Goal: Book appointment/travel/reservation

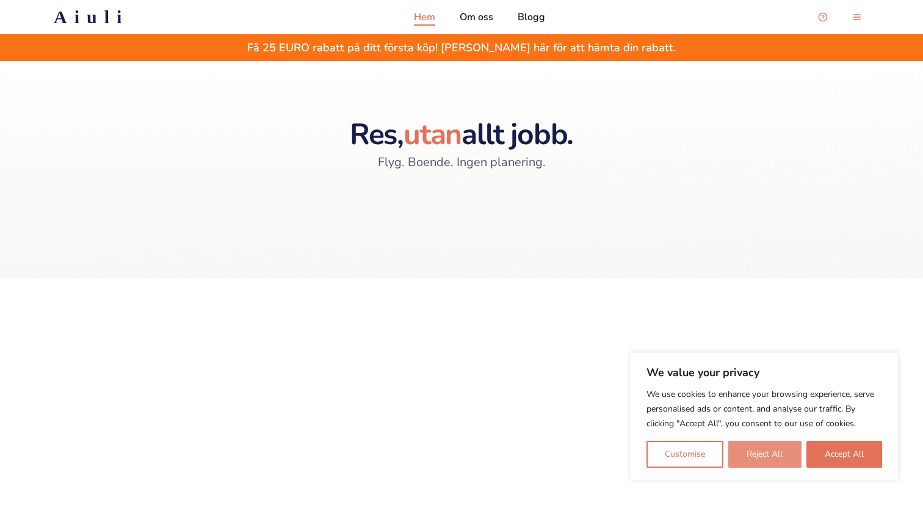
click at [743, 451] on button "Reject All" at bounding box center [765, 454] width 73 height 27
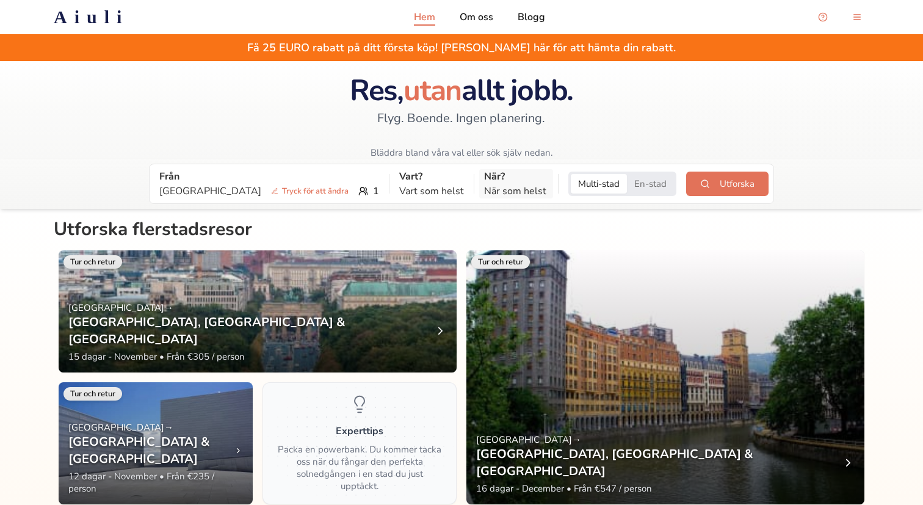
click at [484, 175] on p "När?" at bounding box center [516, 176] width 64 height 15
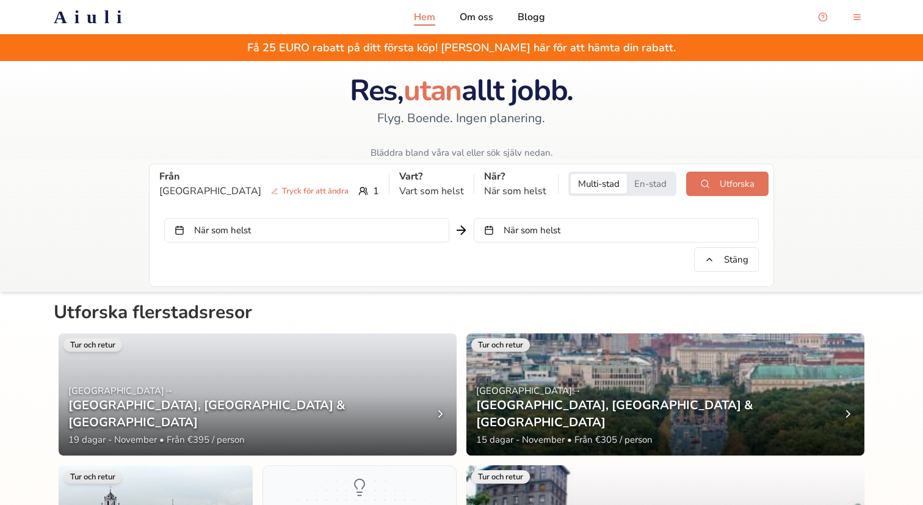
click at [537, 230] on button "När som helst" at bounding box center [616, 230] width 285 height 24
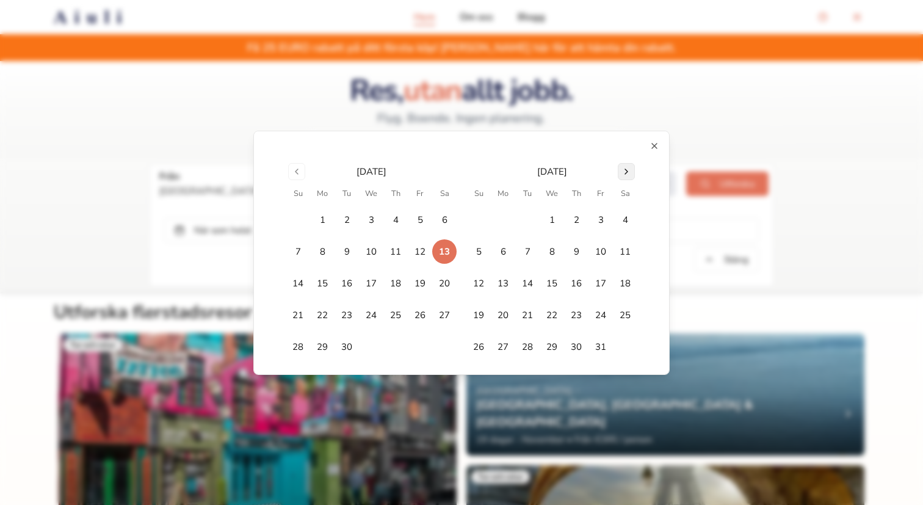
click at [625, 170] on button "Go to next month" at bounding box center [626, 171] width 17 height 17
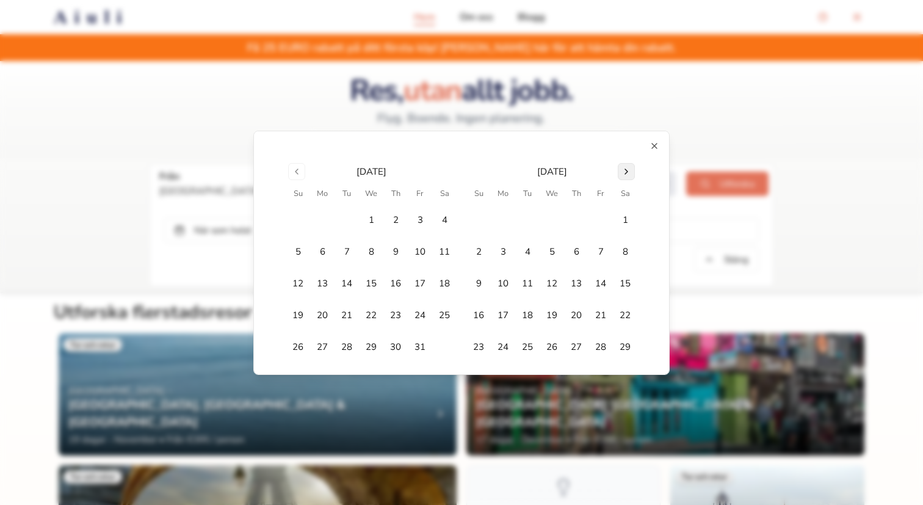
click at [625, 170] on button "Go to next month" at bounding box center [626, 171] width 17 height 17
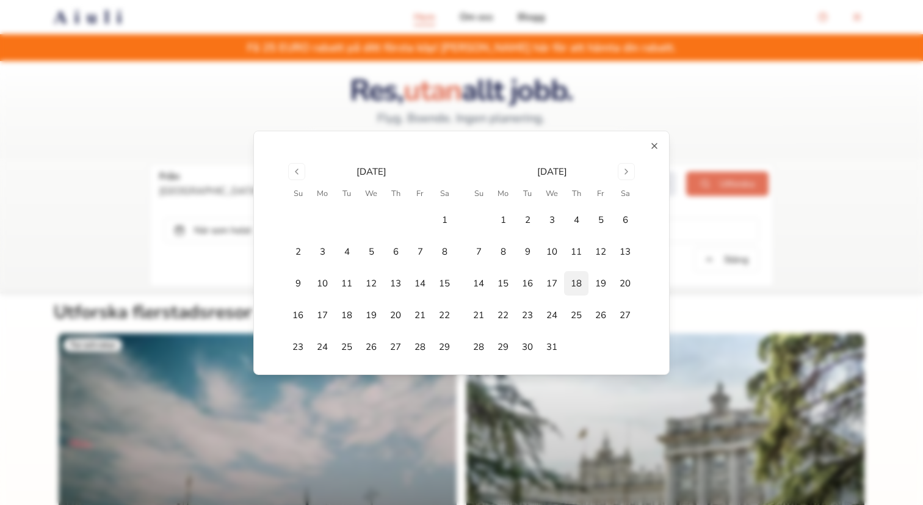
click at [580, 286] on button "18" at bounding box center [576, 283] width 24 height 24
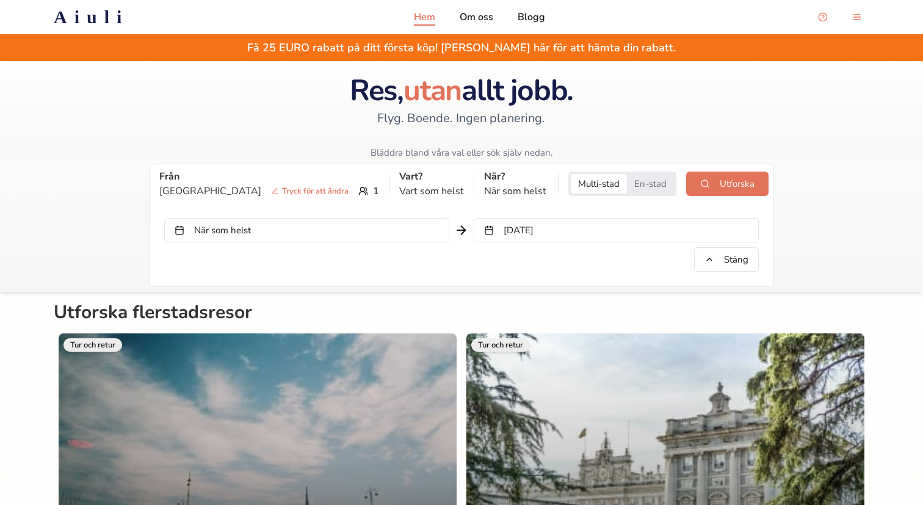
click at [357, 228] on button "När som helst" at bounding box center [306, 230] width 285 height 24
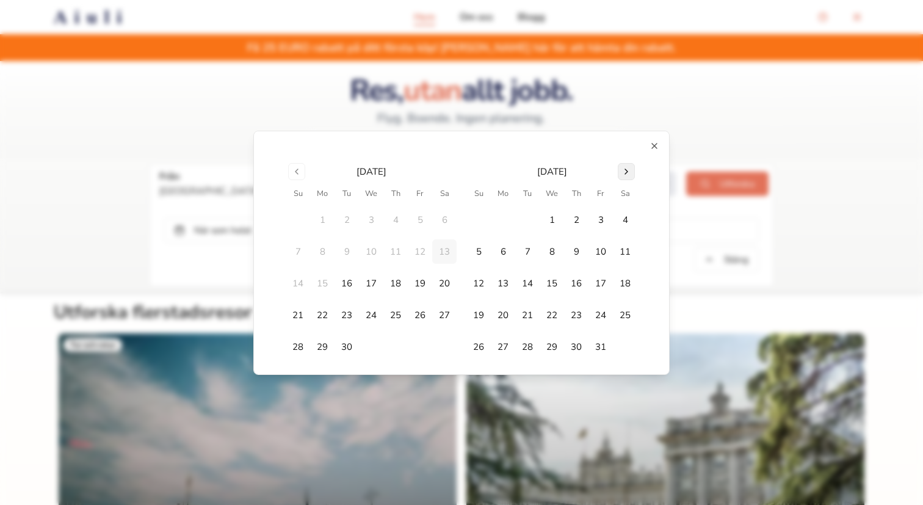
click at [629, 166] on button "Go to next month" at bounding box center [626, 171] width 17 height 17
click at [574, 280] on button "18" at bounding box center [576, 283] width 24 height 24
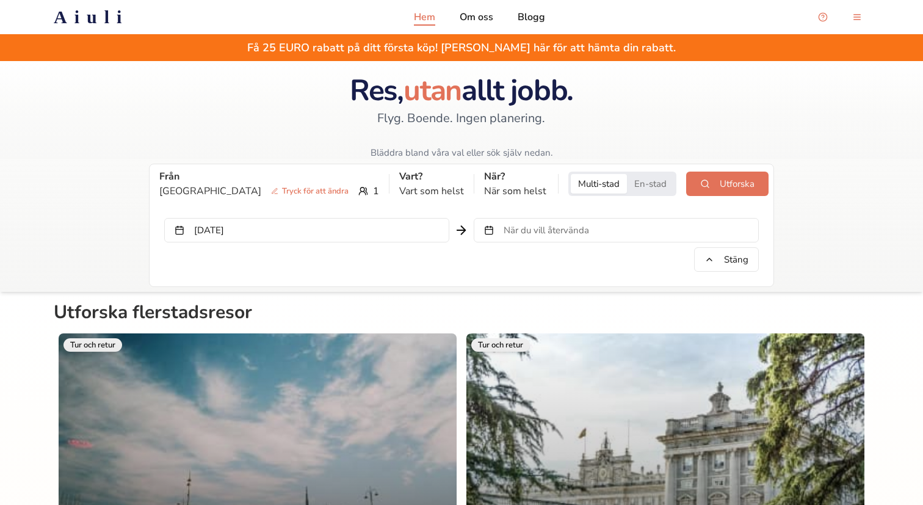
click at [579, 227] on span "När du vill återvända" at bounding box center [547, 230] width 86 height 12
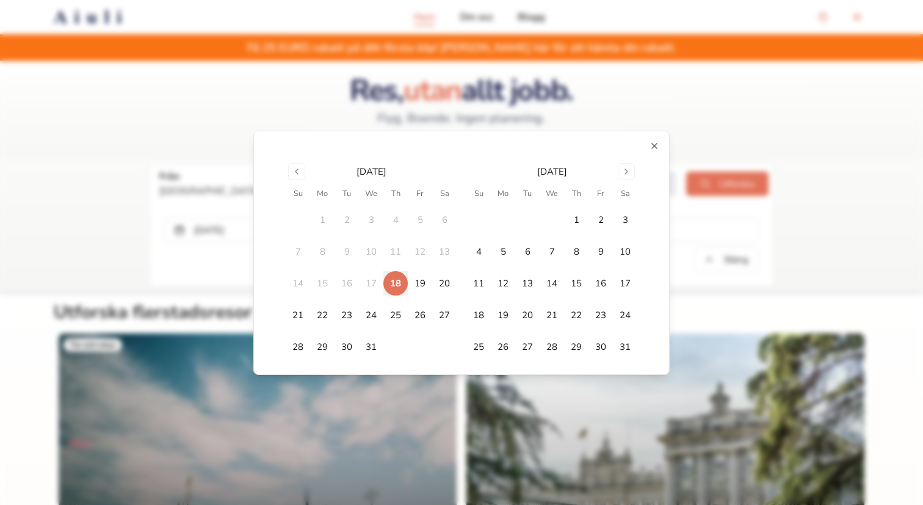
click at [348, 286] on td "16" at bounding box center [347, 283] width 24 height 24
click at [348, 281] on td "16" at bounding box center [347, 283] width 24 height 24
click at [397, 280] on button "18" at bounding box center [396, 283] width 24 height 24
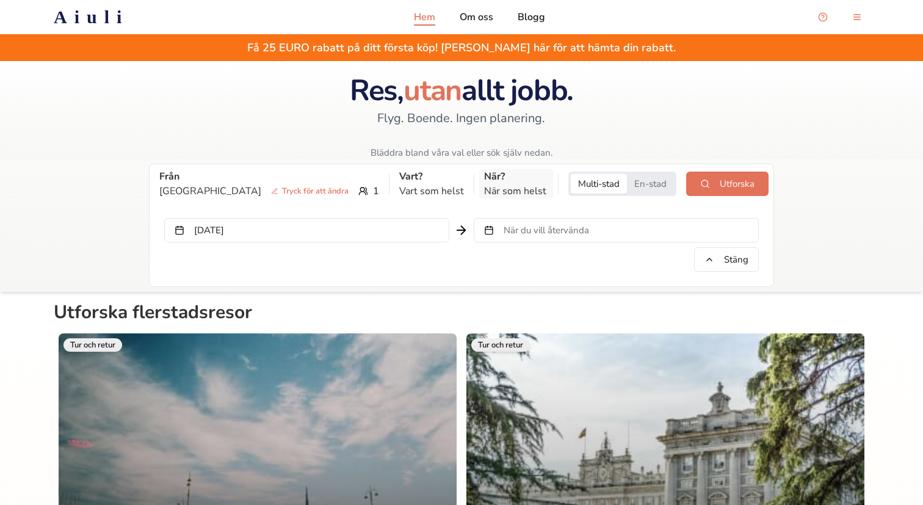
click at [490, 186] on p "När som helst" at bounding box center [516, 191] width 64 height 15
click at [649, 180] on button "En-stad" at bounding box center [650, 184] width 47 height 20
click at [351, 223] on button "[DATE]" at bounding box center [306, 230] width 285 height 24
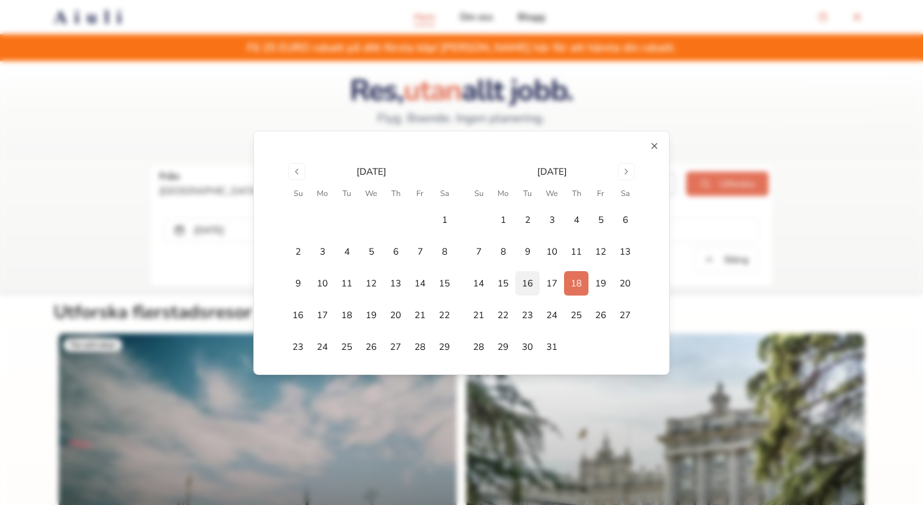
click at [525, 277] on button "16" at bounding box center [527, 283] width 24 height 24
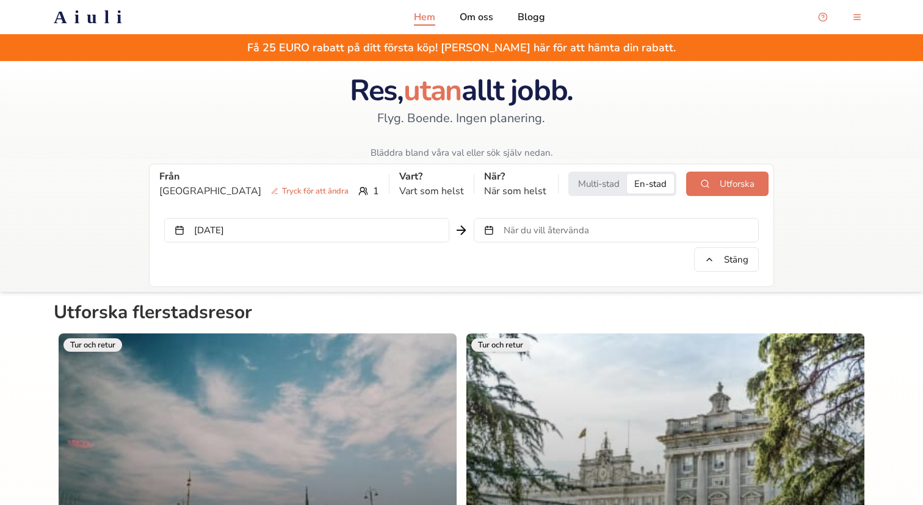
click at [548, 241] on button "När du vill återvända" at bounding box center [616, 230] width 285 height 24
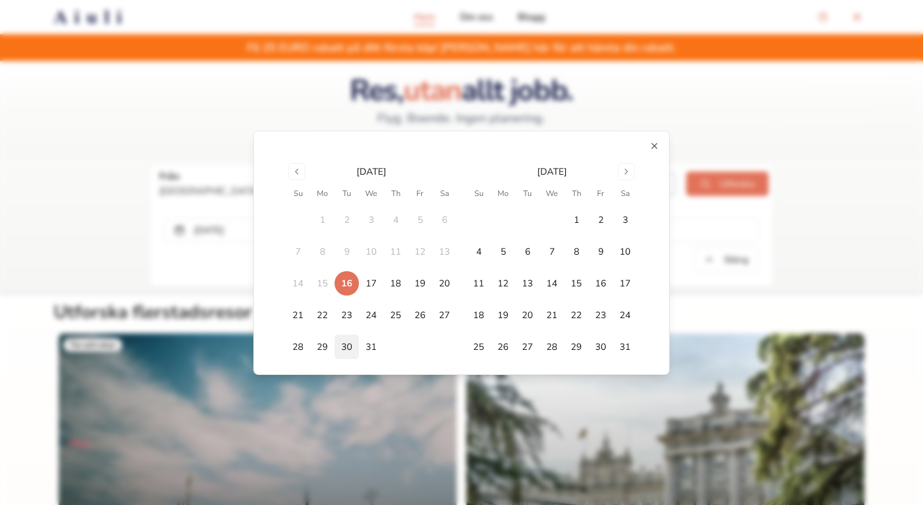
click at [346, 341] on button "30" at bounding box center [347, 347] width 24 height 24
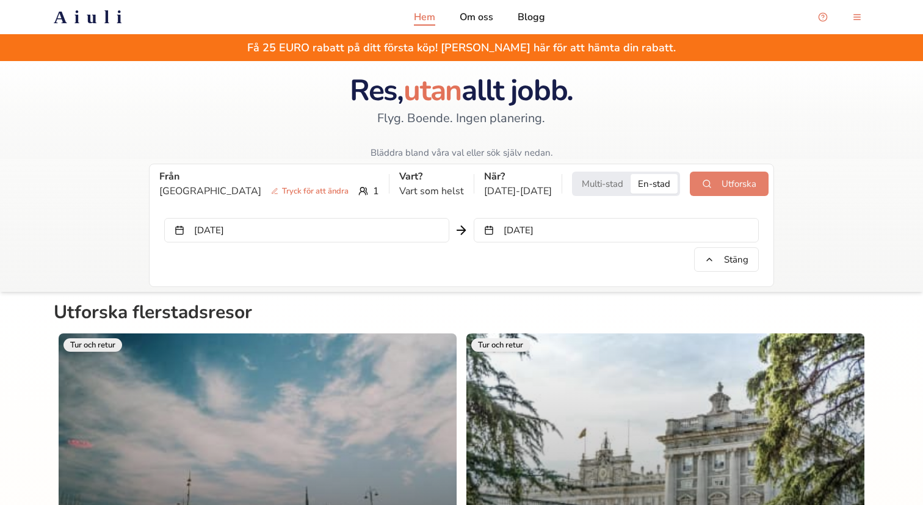
click at [734, 182] on button "Utforska" at bounding box center [729, 184] width 79 height 24
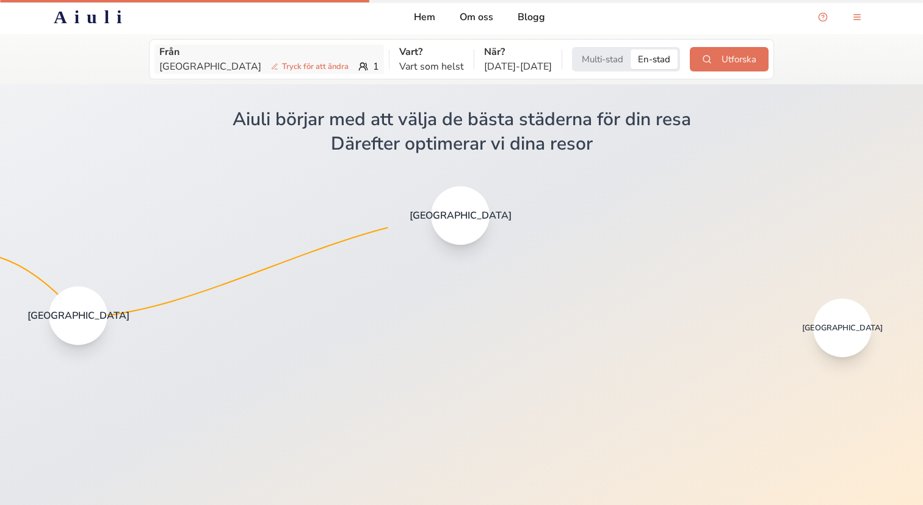
click at [326, 65] on div "Gothenburg Tryck för att ändra 1" at bounding box center [269, 66] width 220 height 15
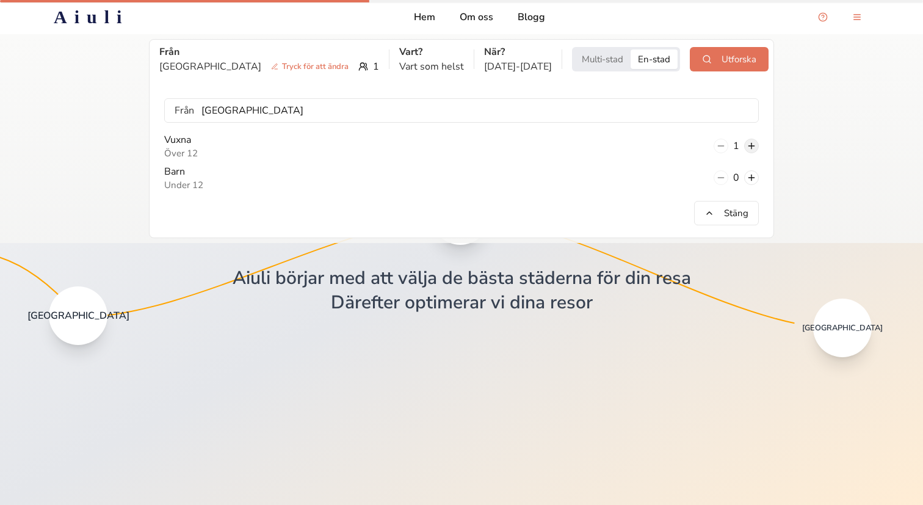
click at [752, 145] on button at bounding box center [751, 146] width 15 height 15
click at [71, 133] on div "Från [GEOGRAPHIC_DATA] Tryck för att ändra 2 Vart? Vart som helst När? [DATE] -…" at bounding box center [461, 138] width 923 height 209
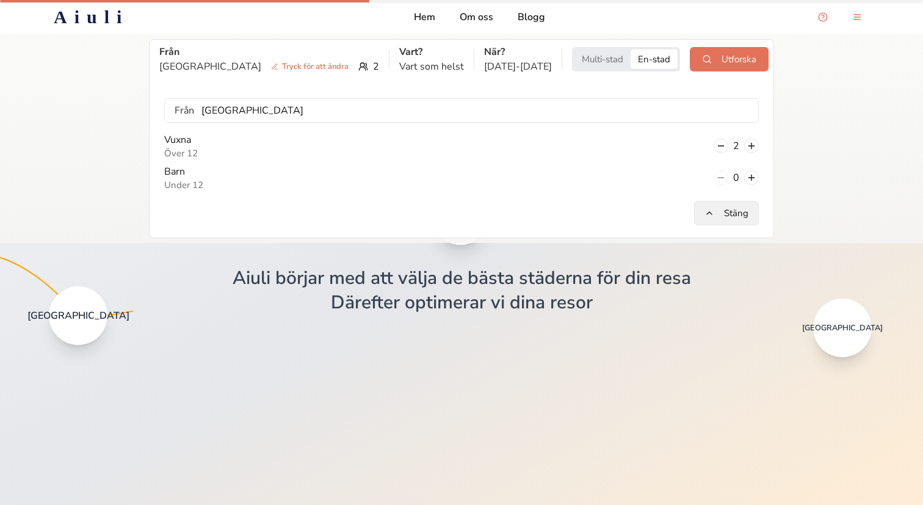
click at [711, 211] on button "Stäng" at bounding box center [726, 213] width 65 height 24
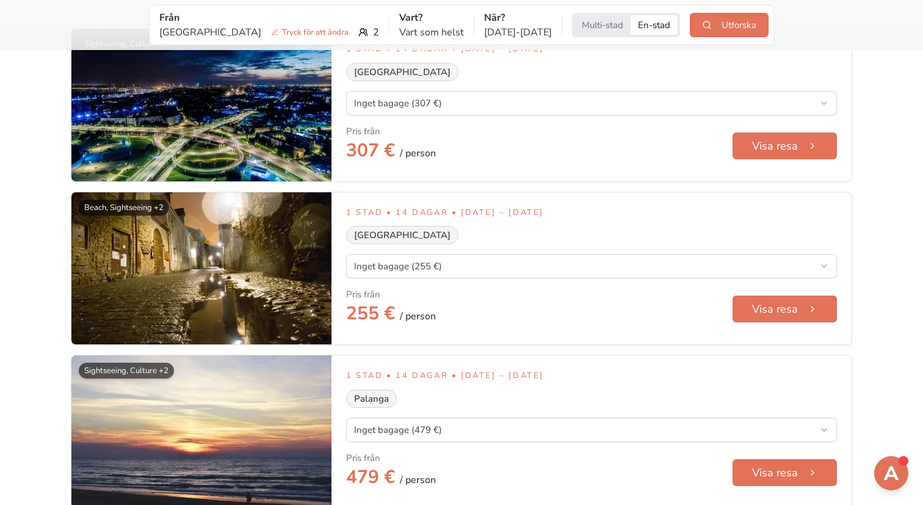
scroll to position [3079, 0]
